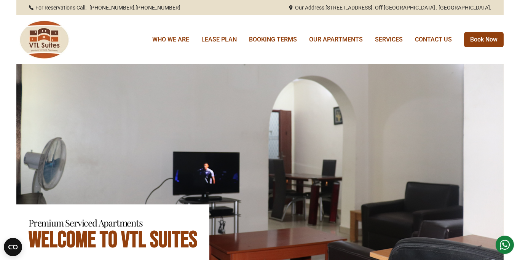
click at [332, 42] on link "OUR APARTMENTS" at bounding box center [336, 39] width 54 height 9
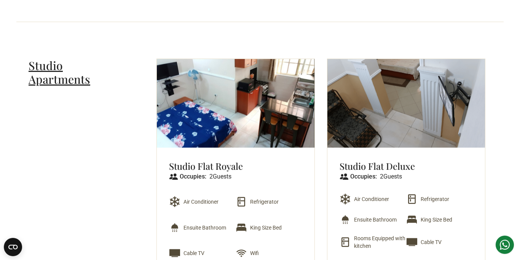
scroll to position [294, 0]
click at [218, 162] on h3 "Studio Flat Royale" at bounding box center [206, 166] width 74 height 12
click at [221, 127] on img at bounding box center [236, 103] width 158 height 89
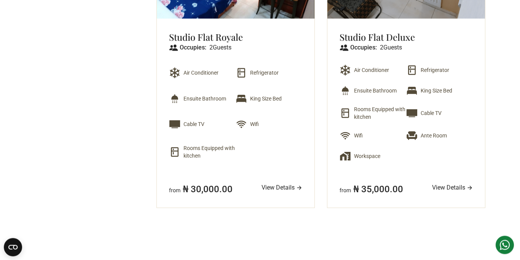
scroll to position [424, 0]
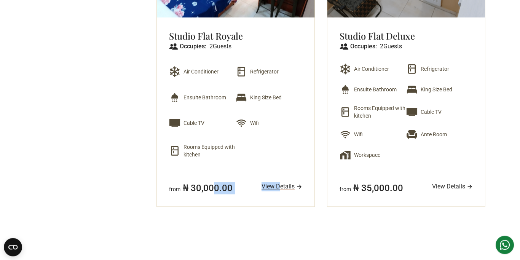
drag, startPoint x: 215, startPoint y: 196, endPoint x: 282, endPoint y: 188, distance: 67.5
click at [282, 188] on div "Studio Flat Royale Occupies: 2 Guests Air Conditioner Refrigerator Ensuite Bath…" at bounding box center [236, 112] width 158 height 189
click at [282, 188] on link "View Details" at bounding box center [282, 186] width 41 height 9
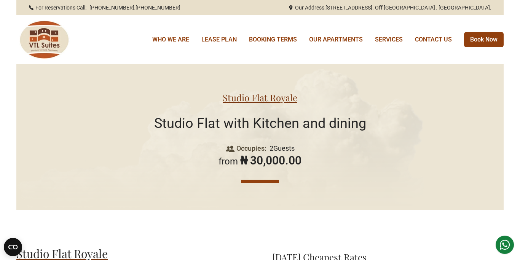
click at [282, 188] on div "Studio Flat Royale Studio Flat with Kitchen and dining Occupies: 2 Guests from …" at bounding box center [260, 137] width 212 height 146
